Goal: Check status

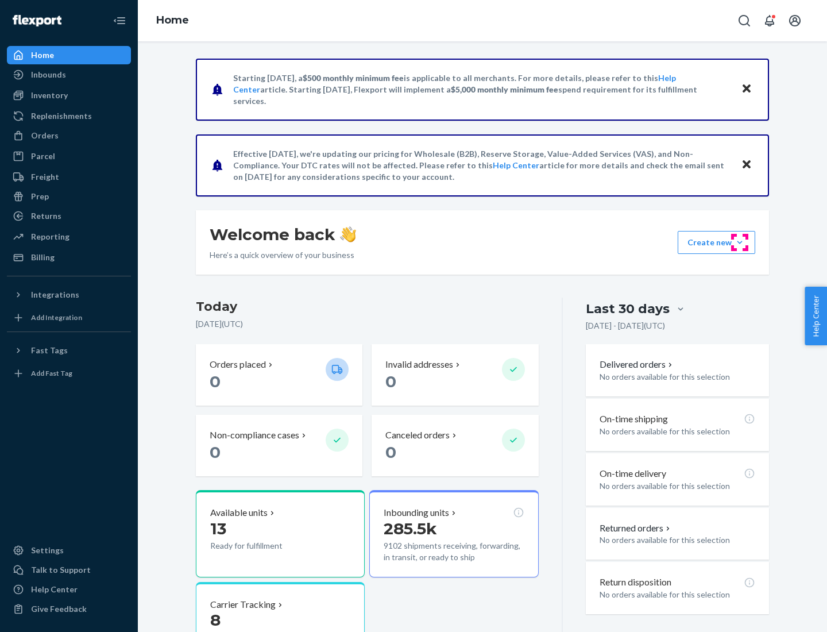
click at [739, 242] on button "Create new Create new inbound Create new order Create new product" at bounding box center [716, 242] width 78 height 23
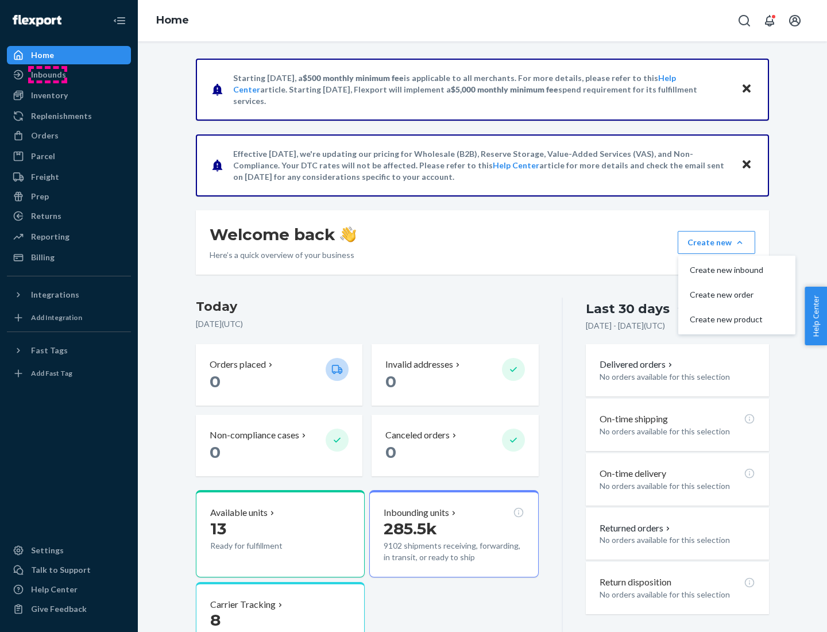
click at [48, 75] on div "Inbounds" at bounding box center [48, 74] width 35 height 11
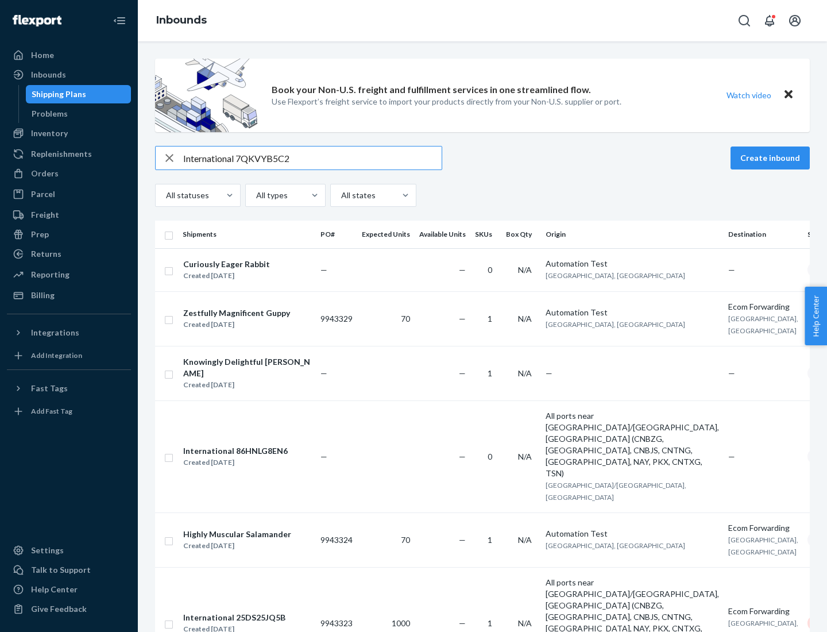
type input "International 7QKVYB5C29"
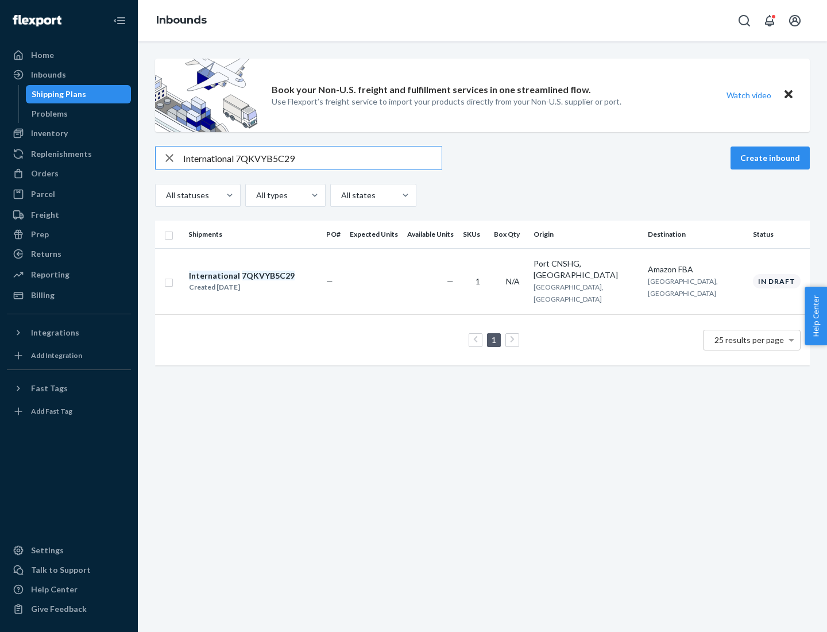
click at [261, 281] on div "Created [DATE]" at bounding box center [242, 286] width 106 height 11
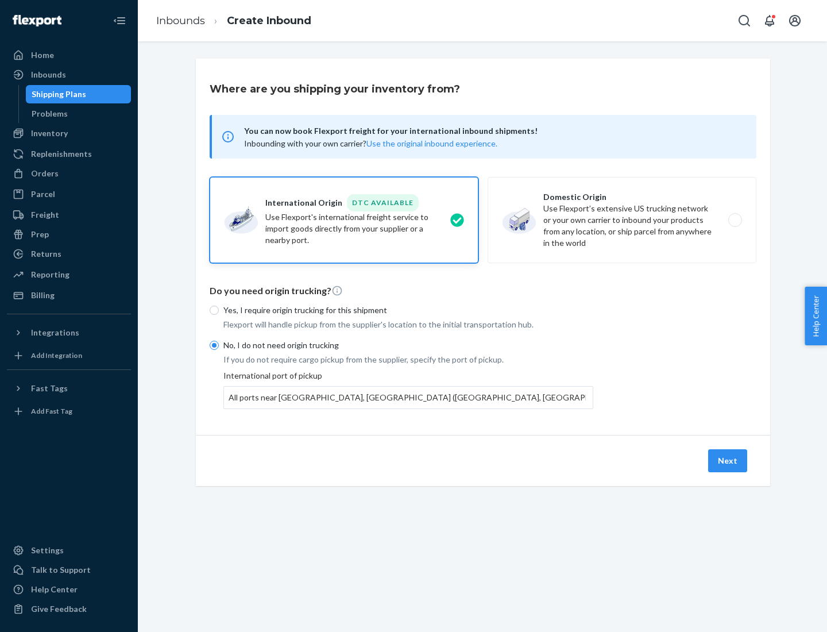
click at [728, 460] on button "Next" at bounding box center [727, 460] width 39 height 23
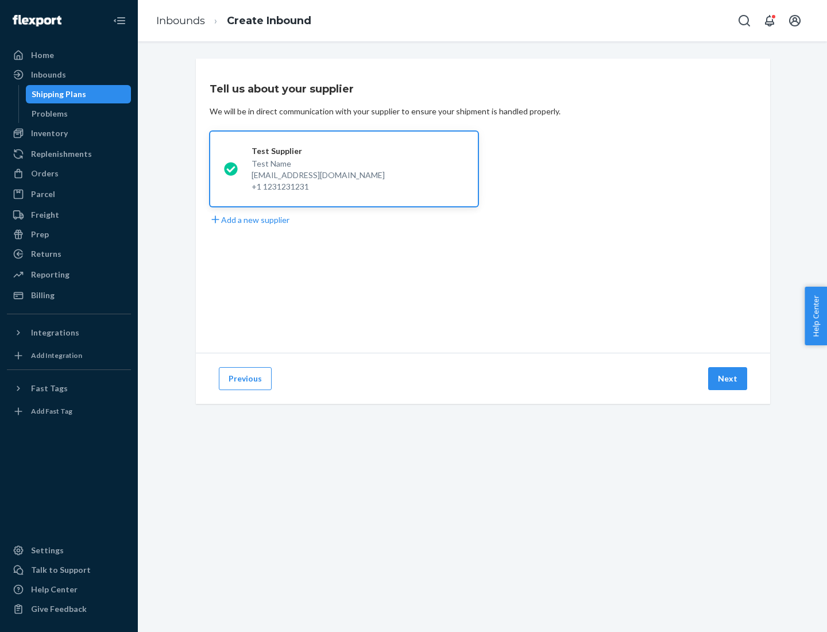
click at [728, 378] on button "Next" at bounding box center [727, 378] width 39 height 23
